Goal: Task Accomplishment & Management: Manage account settings

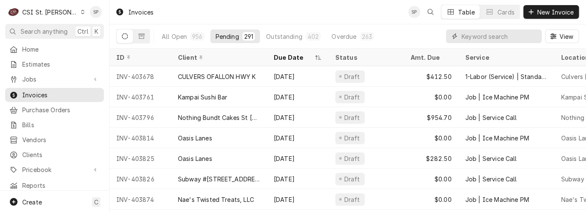
click at [469, 35] on input "Dynamic Content Wrapper" at bounding box center [499, 37] width 76 height 14
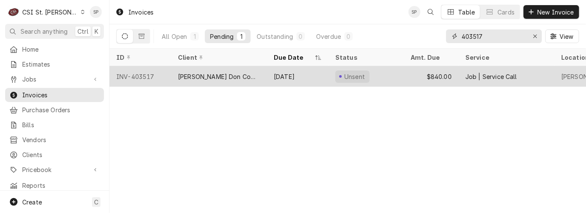
type input "403517"
click at [135, 77] on div "INV-403517" at bounding box center [140, 76] width 62 height 21
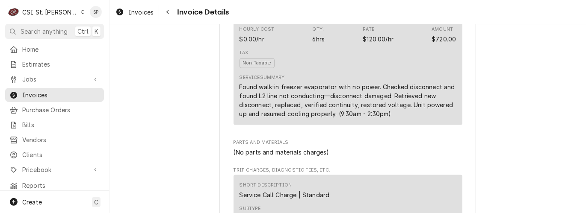
scroll to position [551, 0]
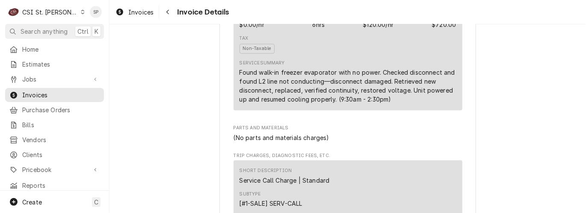
click at [358, 57] on div "Tax Non-Taxable" at bounding box center [348, 44] width 217 height 25
click at [444, 57] on div "Tax Non-Taxable" at bounding box center [348, 44] width 217 height 25
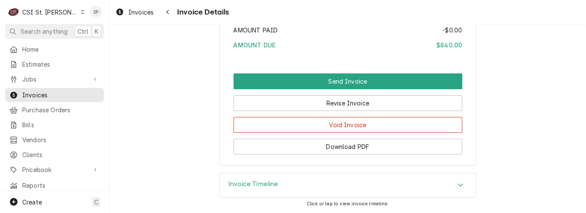
scroll to position [1487, 0]
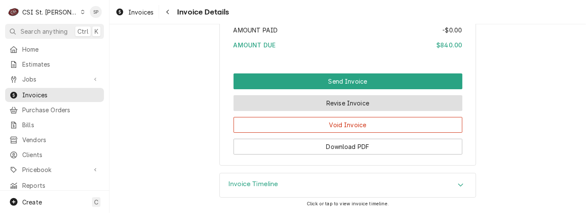
click at [343, 105] on button "Revise Invoice" at bounding box center [348, 103] width 229 height 16
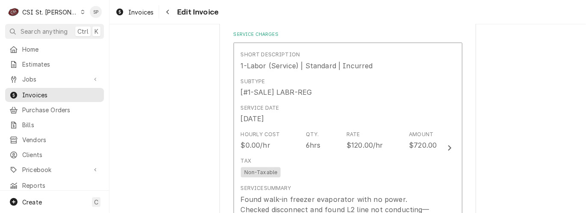
scroll to position [570, 0]
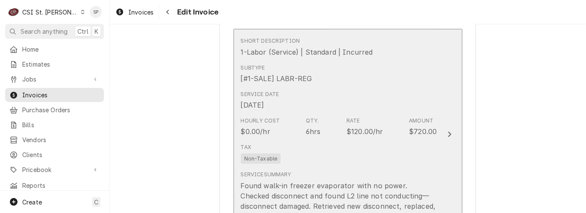
click at [410, 133] on div "$720.00" at bounding box center [423, 132] width 28 height 10
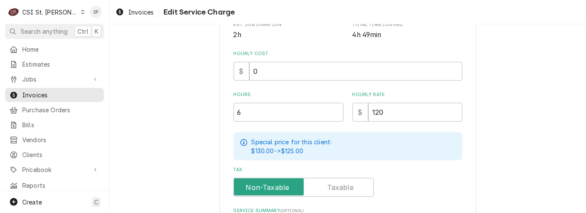
scroll to position [212, 0]
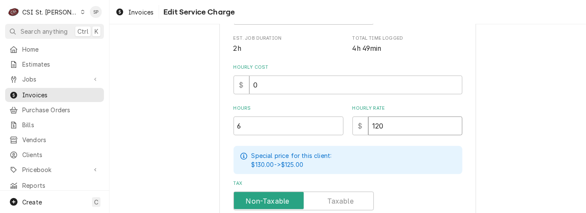
click at [384, 129] on input "120" at bounding box center [415, 126] width 94 height 19
type textarea "x"
type input "12"
type textarea "x"
type input "1"
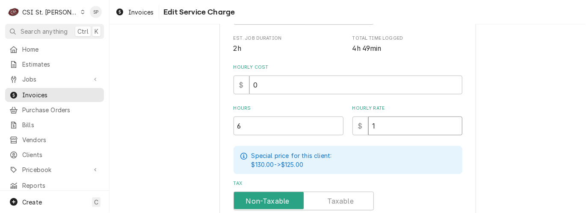
type textarea "x"
type input "0"
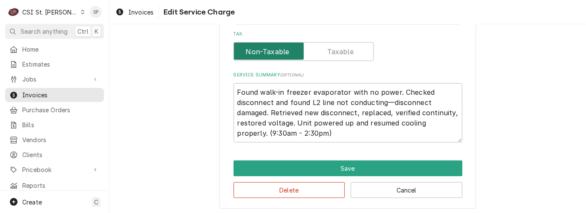
scroll to position [364, 0]
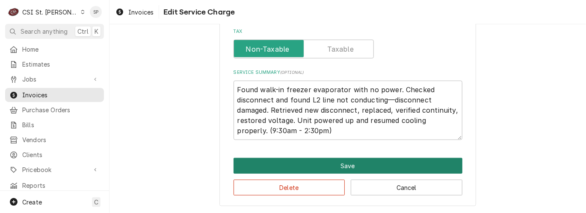
click at [342, 161] on button "Save" at bounding box center [348, 166] width 229 height 16
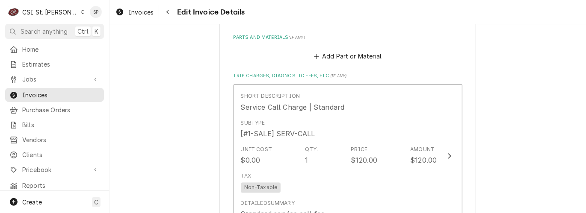
scroll to position [832, 0]
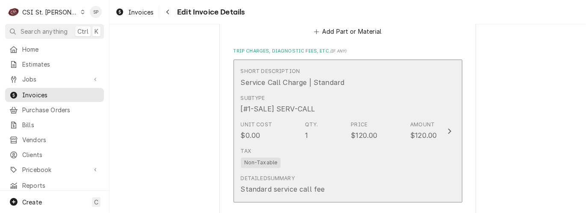
click at [403, 149] on div "Tax Non-Taxable" at bounding box center [339, 157] width 196 height 27
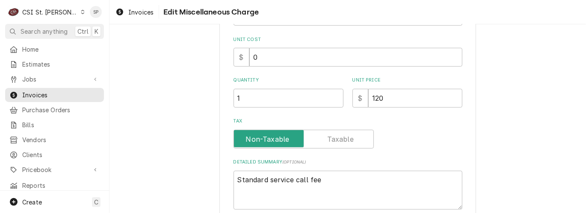
scroll to position [133, 0]
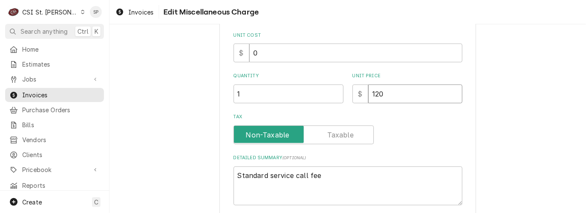
click at [388, 97] on input "120" at bounding box center [415, 94] width 94 height 19
type textarea "x"
type input "12"
type textarea "x"
type input "1"
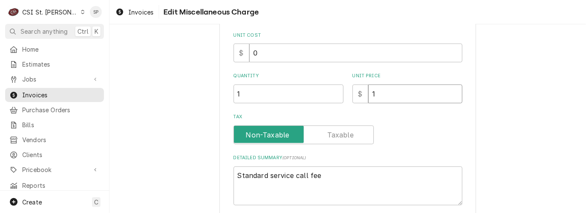
type textarea "x"
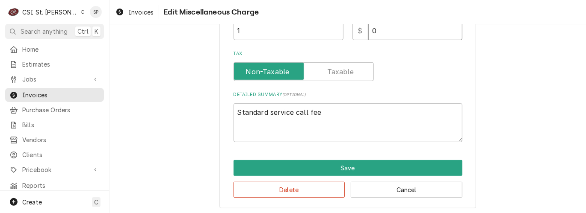
scroll to position [199, 0]
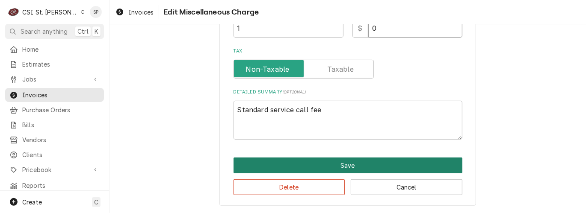
type input "0"
click at [388, 166] on button "Save" at bounding box center [348, 166] width 229 height 16
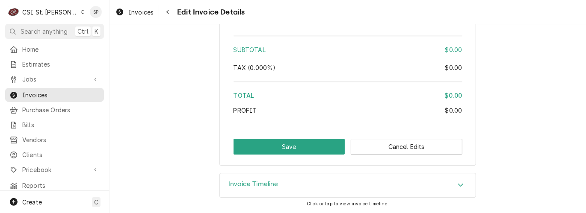
scroll to position [1235, 0]
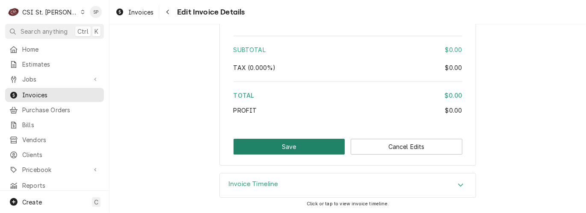
click at [263, 150] on button "Save" at bounding box center [290, 147] width 112 height 16
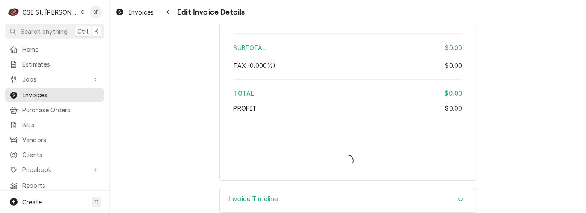
type textarea "x"
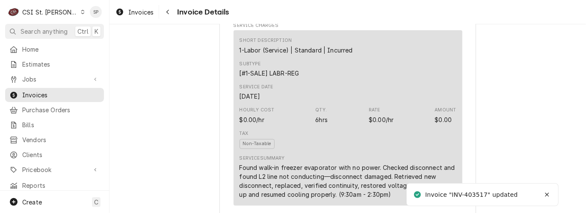
scroll to position [513, 0]
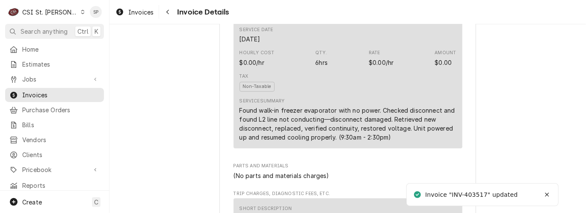
click at [385, 125] on div "Service Summary Found walk-in freezer evaporator with no power. Checked disconn…" at bounding box center [348, 120] width 217 height 44
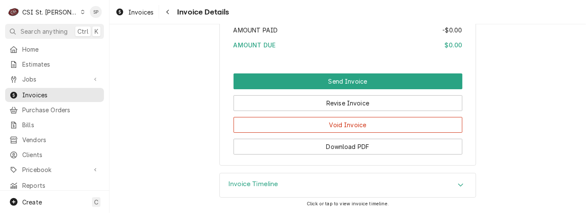
scroll to position [1487, 0]
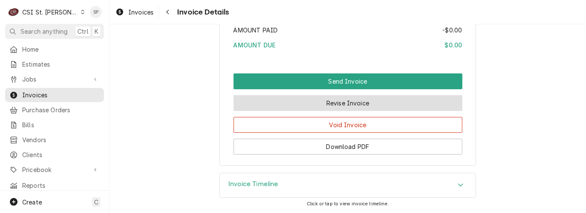
click at [364, 105] on button "Revise Invoice" at bounding box center [348, 103] width 229 height 16
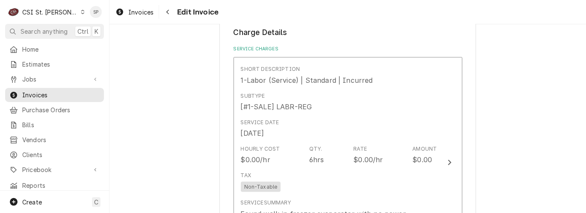
scroll to position [545, 0]
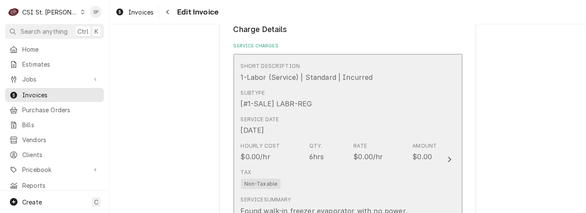
click at [346, 133] on div "Service Date Aug 27, 2025" at bounding box center [339, 125] width 196 height 27
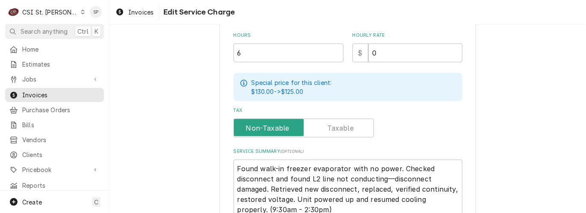
scroll to position [304, 0]
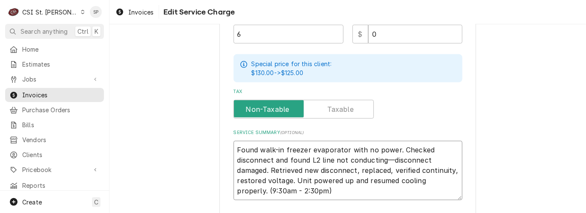
click at [234, 145] on textarea "Found walk-in freezer evaporator with no power. Checked disconnect and found L2…" at bounding box center [348, 170] width 229 height 59
type textarea "x"
type textarea "CFound walk-in freezer evaporator with no power. Checked disconnect and found L…"
type textarea "x"
type textarea "CalFound walk-in freezer evaporator with no power. Checked disconnect and found…"
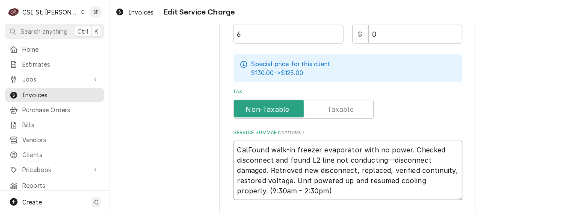
type textarea "x"
type textarea "CallFound walk-in freezer evaporator with no power. Checked disconnect and foun…"
type textarea "x"
type textarea "Call Found walk-in freezer evaporator with no power. Checked disconnect and fou…"
type textarea "x"
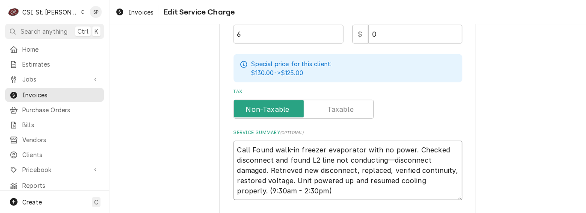
type textarea "Call bFound walk-in freezer evaporator with no power. Checked disconnect and fo…"
type textarea "x"
type textarea "Call baFound walk-in freezer evaporator with no power. Checked disconnect and f…"
type textarea "x"
type textarea "Call bacFound walk-in freezer evaporator with no power. Checked disconnect and …"
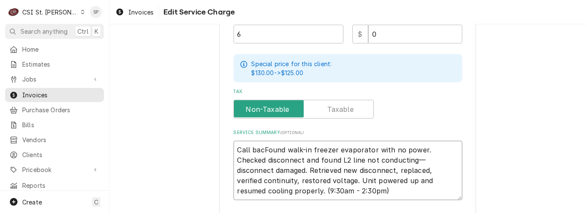
type textarea "x"
type textarea "Call backFound walk-in freezer evaporator with no power. Checked disconnect and…"
type textarea "x"
type textarea "Call back Found walk-in freezer evaporator with no power. Checked disconnect an…"
type textarea "x"
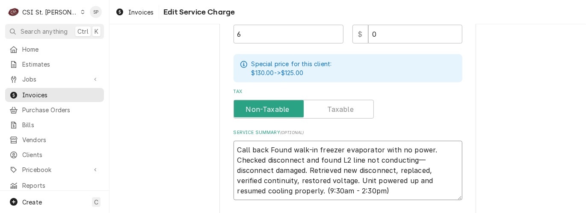
type textarea "Call back tFound walk-in freezer evaporator with no power. Checked disconnect a…"
type textarea "x"
type textarea "Call back toFound walk-in freezer evaporator with no power. Checked disconnect …"
type textarea "x"
type textarea "Call back to Found walk-in freezer evaporator with no power. Checked disconnect…"
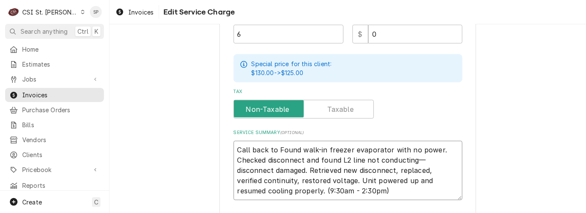
type textarea "x"
type textarea "Call back to iFound walk-in freezer evaporator with no power. Checked disconnec…"
type textarea "x"
type textarea "Call back to inFound walk-in freezer evaporator with no power. Checked disconne…"
type textarea "x"
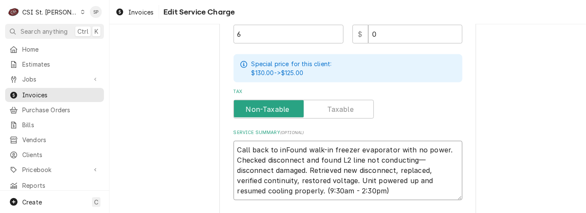
type textarea "Call back to insFound walk-in freezer evaporator with no power. Checked disconn…"
type textarea "x"
type textarea "Call back to instFound walk-in freezer evaporator with no power. Checked discon…"
type textarea "x"
type textarea "Call back to instaFound walk-in freezer evaporator with no power. Checked disco…"
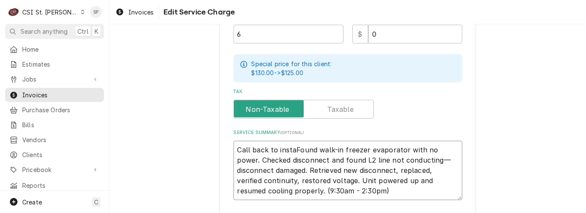
type textarea "x"
type textarea "Call back to instalFound walk-in freezer evaporator with no power. Checked disc…"
type textarea "x"
type textarea "Call back to installFound walk-in freezer evaporator with no power. Checked dis…"
type textarea "x"
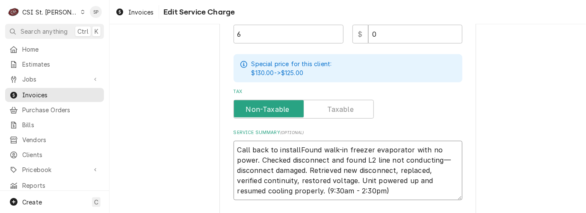
type textarea "Call back to install/Found walk-in freezer evaporator with no power. Checked di…"
type textarea "x"
type textarea "Call back to install/dFound walk-in freezer evaporator with no power. Checked d…"
type textarea "x"
type textarea "Call back to install/drFound walk-in freezer evaporator with no power. Checked …"
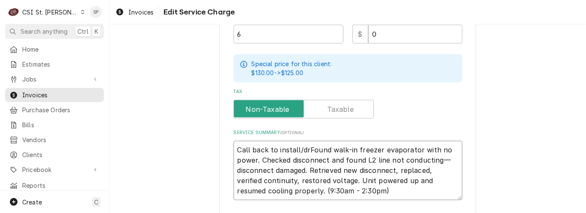
type textarea "x"
type textarea "Call back to install/dreFound walk-in freezer evaporator with no power. Checked…"
type textarea "x"
type textarea "Call back to install/drewFound walk-in freezer evaporator with no power. Checke…"
type textarea "x"
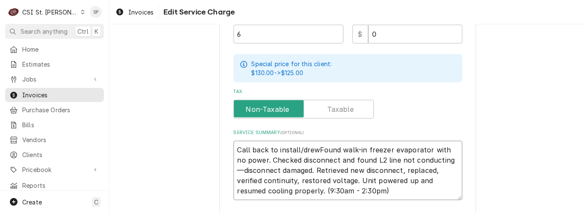
type textarea "Call back to install/drew/Found walk-in freezer evaporator with no power. Check…"
type textarea "x"
type textarea "Call back to install/drew/sFound walk-in freezer evaporator with no power. Chec…"
type textarea "x"
type textarea "Call back to install/drew/spFound walk-in freezer evaporator with no power. Che…"
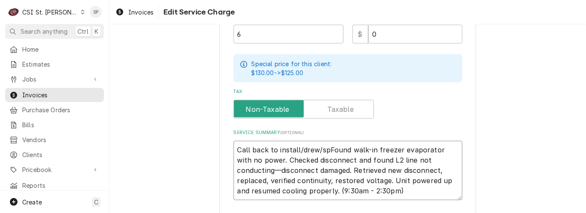
type textarea "x"
type textarea "Call back to install/drew/sp Found walk-in freezer evaporator with no power. Ch…"
type textarea "x"
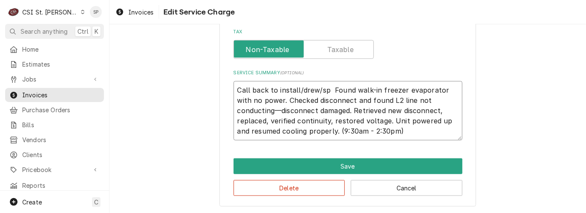
scroll to position [363, 0]
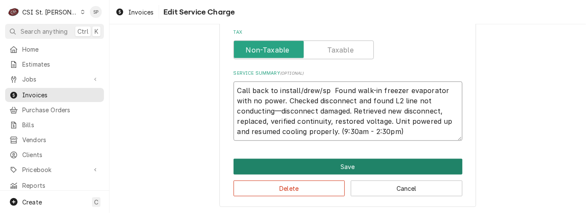
type textarea "Call back to install/drew/sp Found walk-in freezer evaporator with no power. Ch…"
click at [312, 163] on button "Save" at bounding box center [348, 167] width 229 height 16
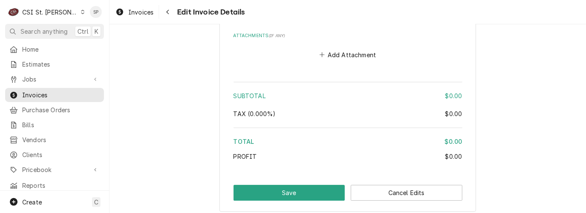
scroll to position [1244, 0]
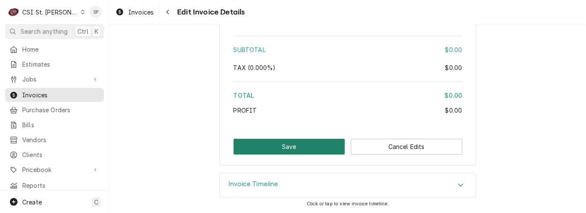
click at [294, 154] on button "Save" at bounding box center [290, 147] width 112 height 16
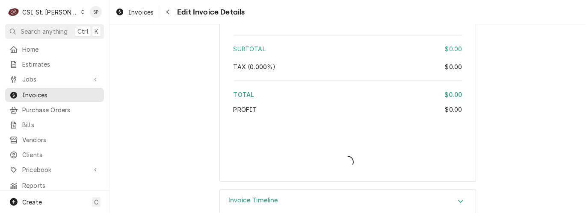
type textarea "x"
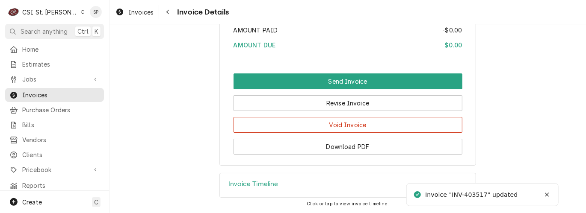
scroll to position [1488, 0]
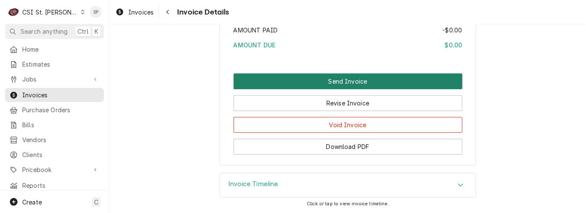
click at [328, 83] on button "Send Invoice" at bounding box center [348, 82] width 229 height 16
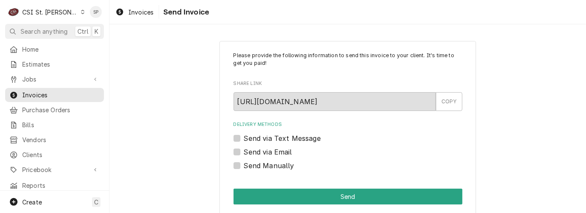
click at [244, 169] on label "Send Manually" at bounding box center [269, 166] width 50 height 10
click at [244, 169] on input "Send Manually" at bounding box center [358, 170] width 229 height 19
checkbox input "true"
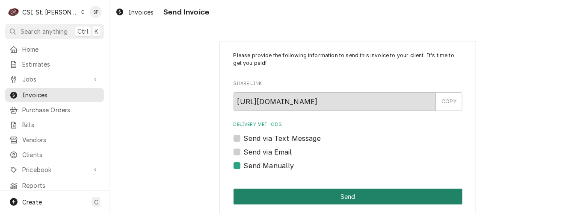
click at [300, 195] on button "Send" at bounding box center [348, 197] width 229 height 16
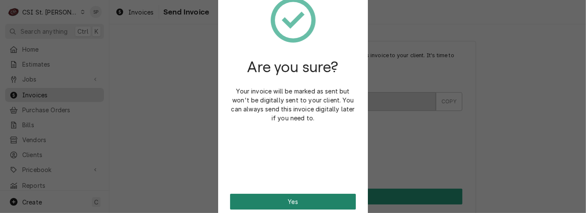
click at [300, 195] on button "Yes" at bounding box center [293, 202] width 126 height 16
